Goal: Task Accomplishment & Management: Manage account settings

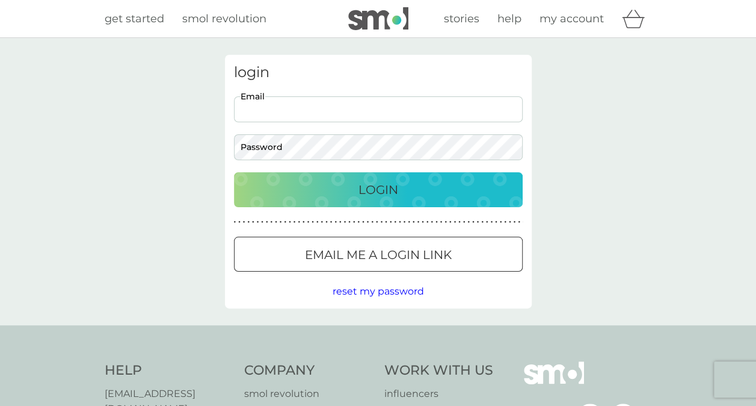
click at [341, 111] on input "Email" at bounding box center [378, 109] width 289 height 26
type input "[EMAIL_ADDRESS][DOMAIN_NAME]"
click at [234, 172] on button "Login" at bounding box center [378, 189] width 289 height 35
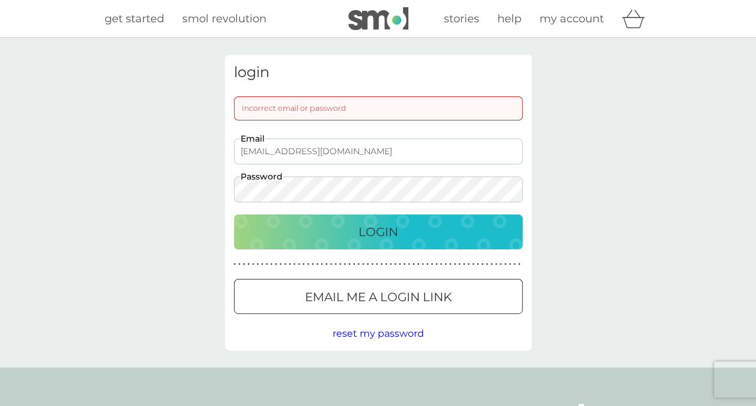
click at [377, 297] on div at bounding box center [378, 296] width 2 height 2
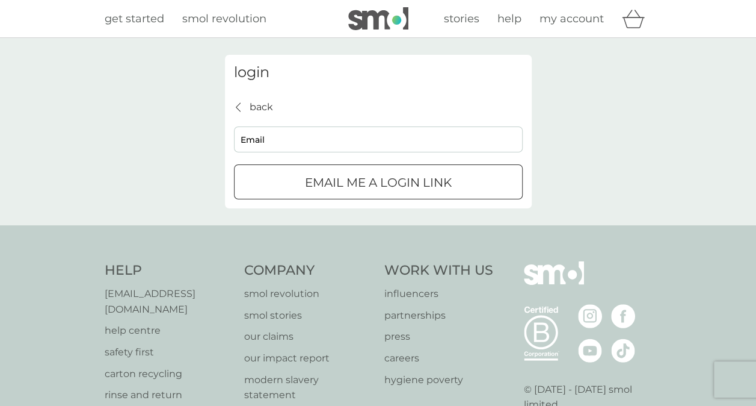
click at [369, 171] on button "Email me a login link" at bounding box center [378, 181] width 289 height 35
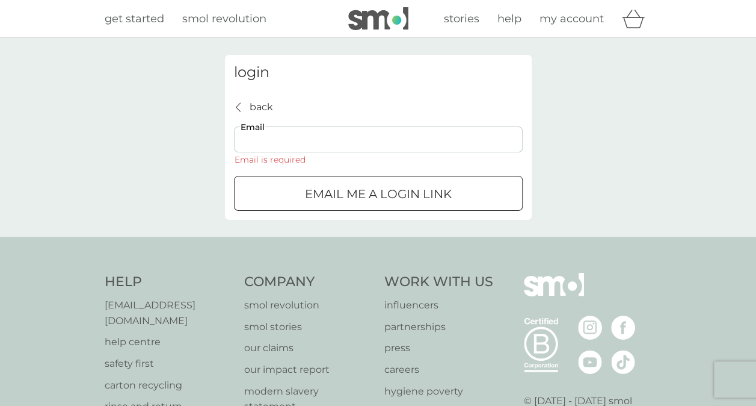
click at [300, 128] on input "Email" at bounding box center [378, 139] width 289 height 26
type input "freyapentz@gmail.com"
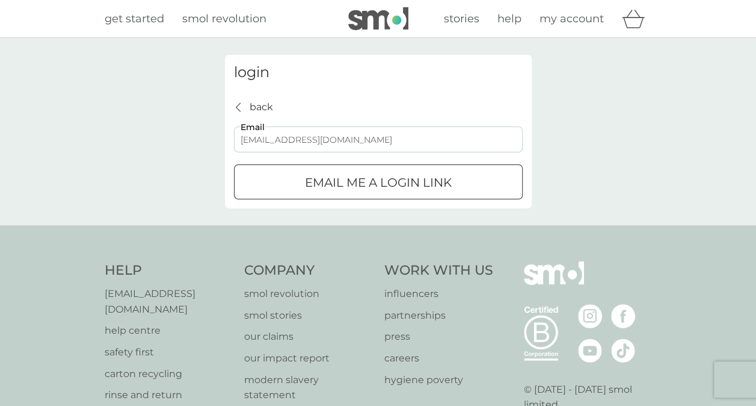
click at [324, 194] on button "Email me a login link" at bounding box center [378, 181] width 289 height 35
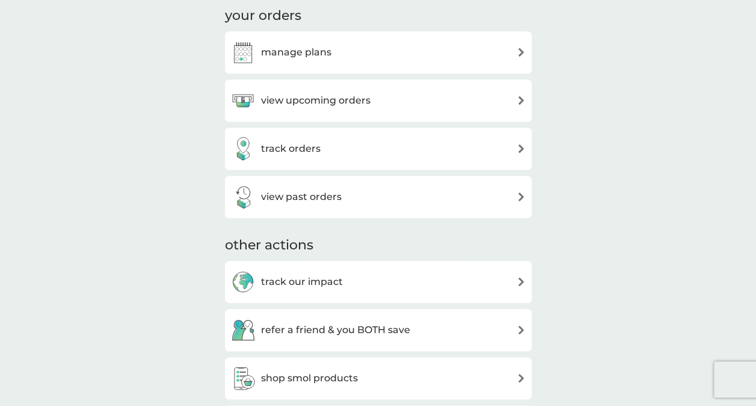
scroll to position [400, 0]
click at [481, 52] on div "manage plans" at bounding box center [378, 53] width 295 height 24
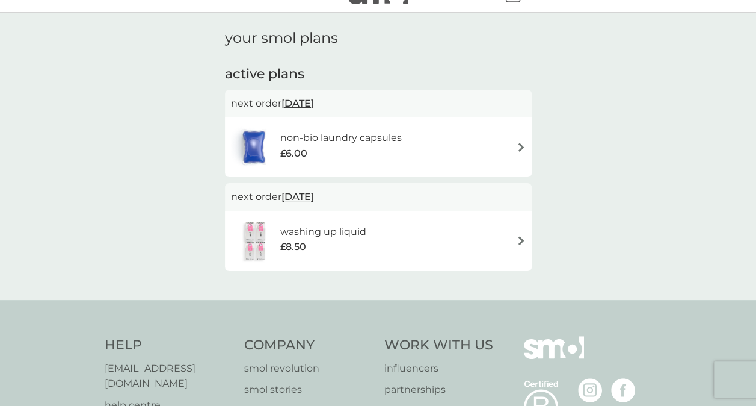
scroll to position [26, 0]
click at [454, 144] on div "non-bio laundry capsules £6.00" at bounding box center [378, 146] width 295 height 42
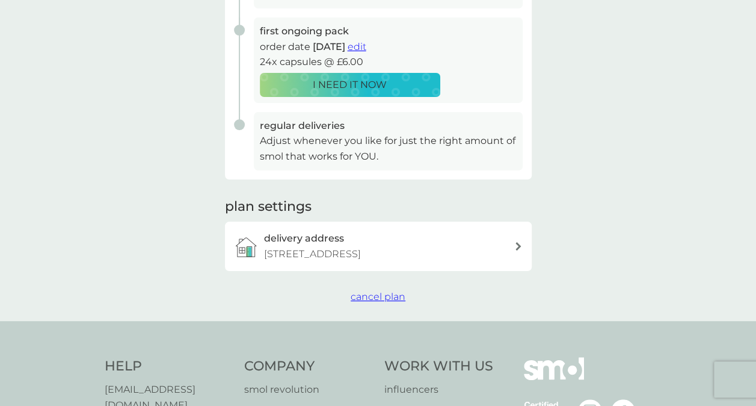
scroll to position [237, 0]
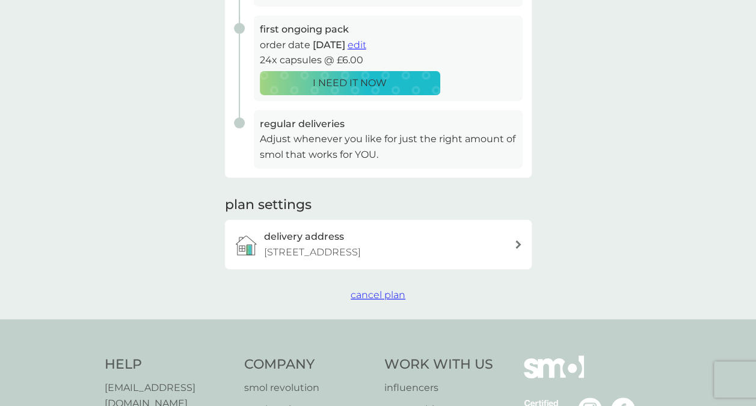
click at [383, 296] on span "cancel plan" at bounding box center [378, 294] width 55 height 11
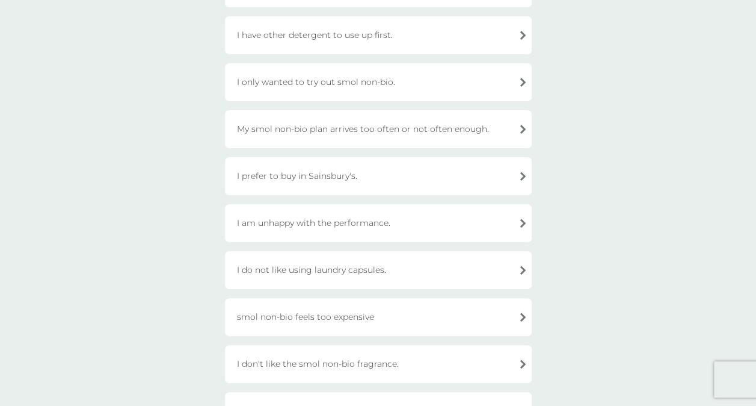
scroll to position [220, 0]
click at [370, 87] on div "I only wanted to try out smol non-bio." at bounding box center [378, 83] width 307 height 38
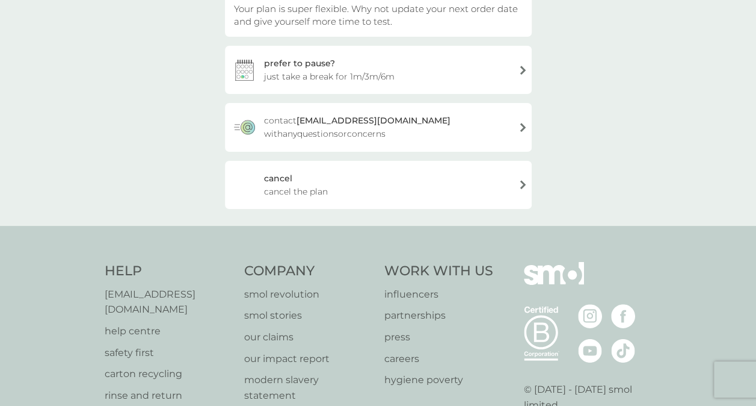
scroll to position [150, 0]
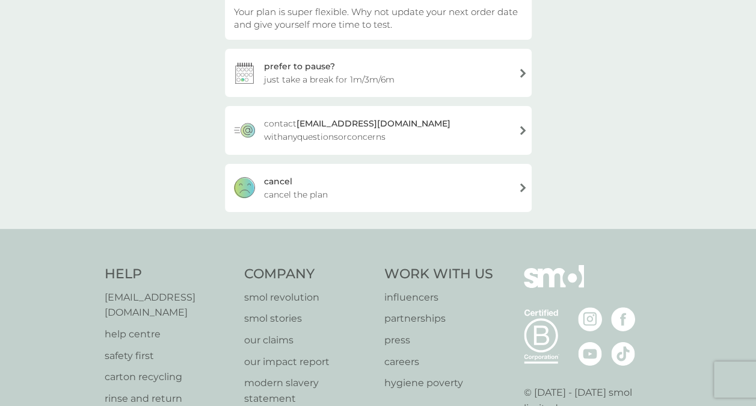
click at [341, 182] on div "cancel cancel the plan" at bounding box center [378, 188] width 307 height 48
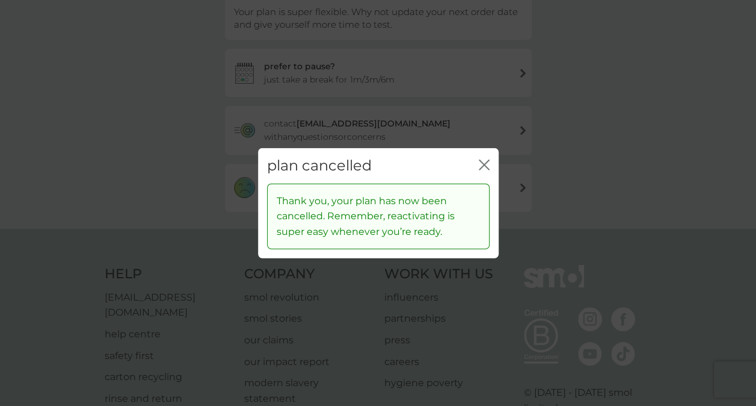
click at [481, 164] on icon "close" at bounding box center [484, 164] width 11 height 11
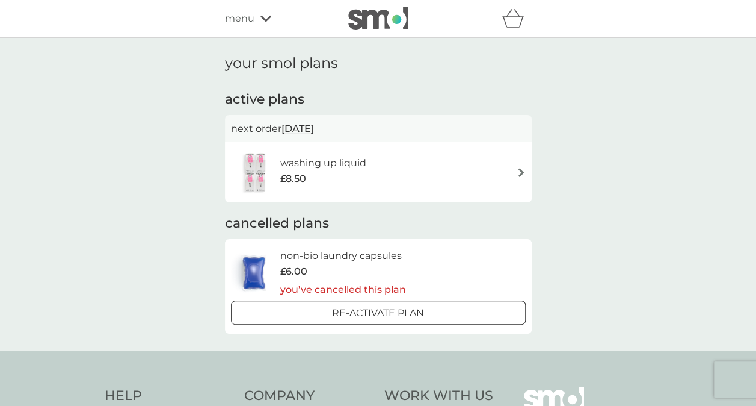
click at [402, 172] on div "washing up liquid £8.50" at bounding box center [378, 172] width 295 height 42
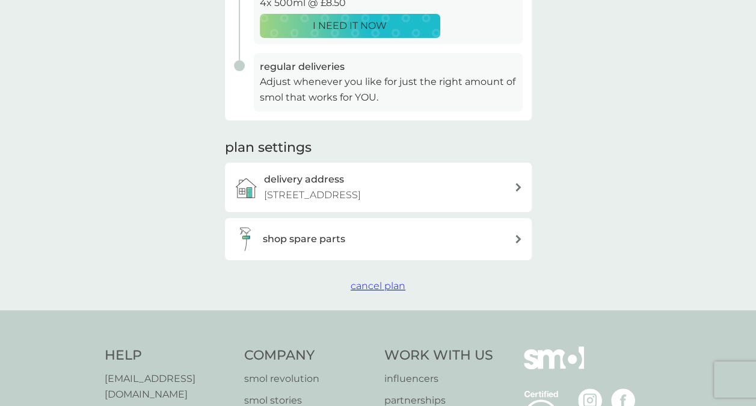
scroll to position [316, 0]
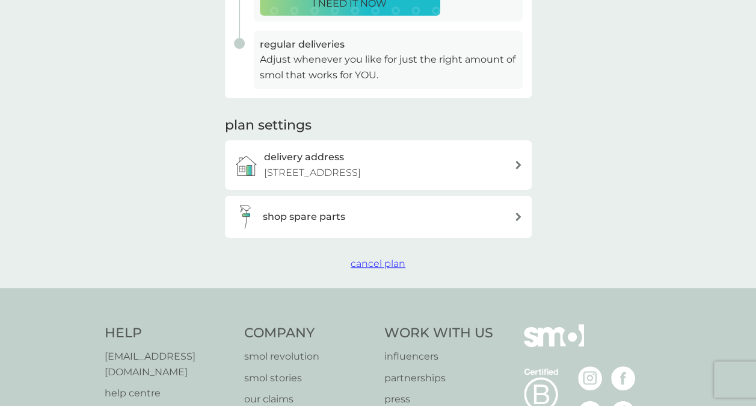
click at [371, 261] on span "cancel plan" at bounding box center [378, 263] width 55 height 11
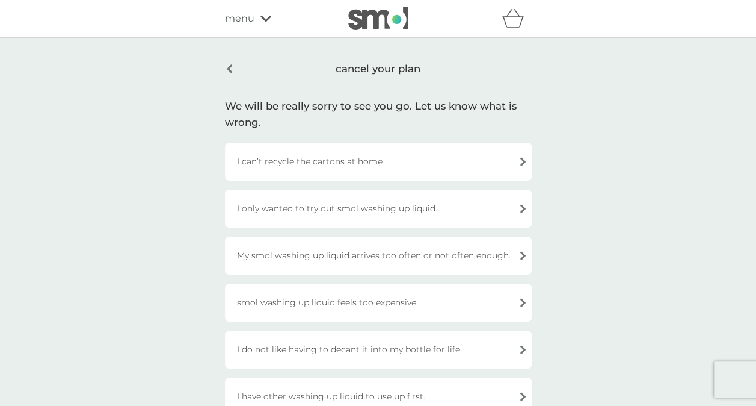
click at [379, 218] on div "I only wanted to try out smol washing up liquid." at bounding box center [378, 209] width 307 height 38
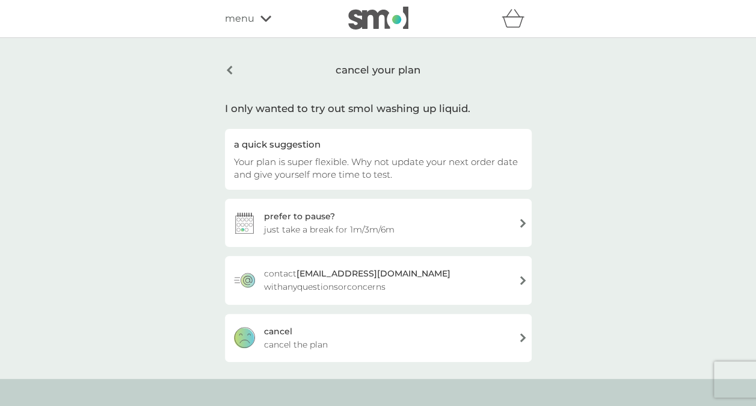
click at [367, 319] on div "cancel cancel the plan" at bounding box center [378, 338] width 307 height 48
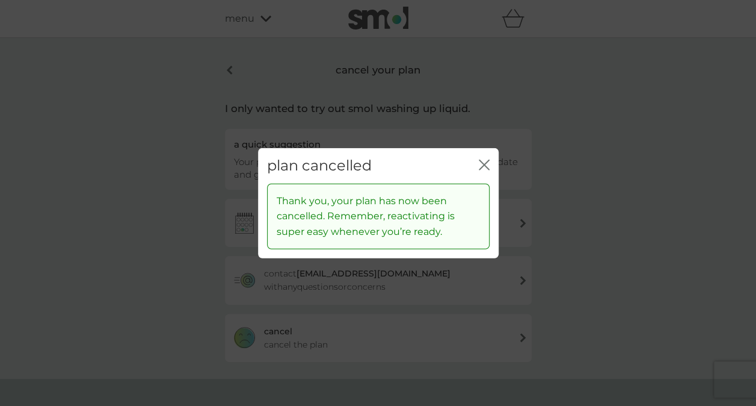
click at [489, 162] on div "plan cancelled close" at bounding box center [378, 166] width 241 height 36
click at [488, 162] on icon "close" at bounding box center [484, 164] width 11 height 11
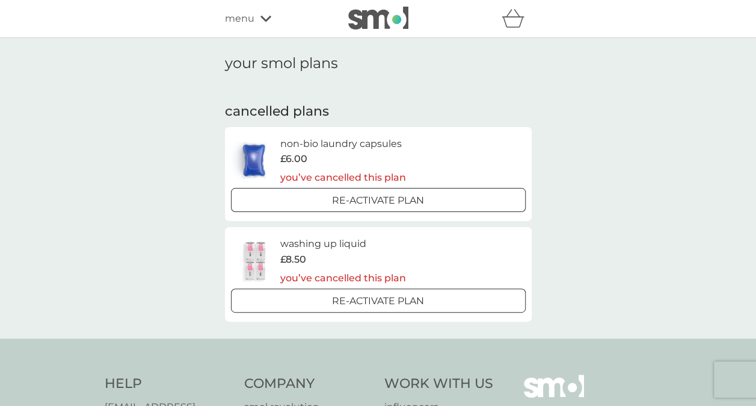
click at [266, 28] on div "refer a friend & you BOTH save smol impact smol shop your smol plans your upcom…" at bounding box center [378, 19] width 307 height 24
click at [262, 20] on icon at bounding box center [266, 18] width 11 height 7
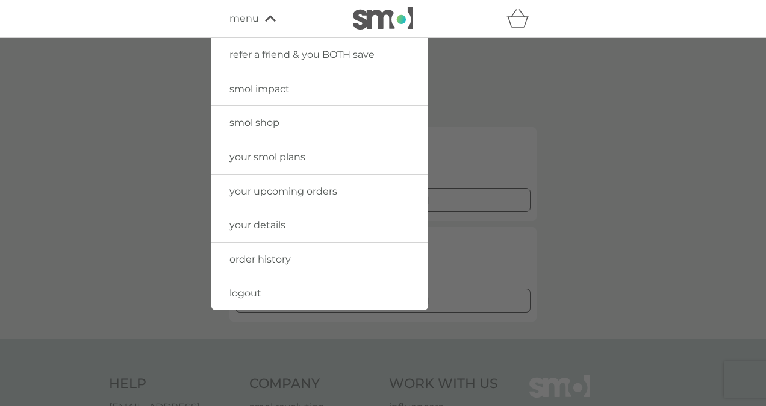
click at [279, 285] on link "logout" at bounding box center [319, 293] width 217 height 34
